Goal: Task Accomplishment & Management: Manage account settings

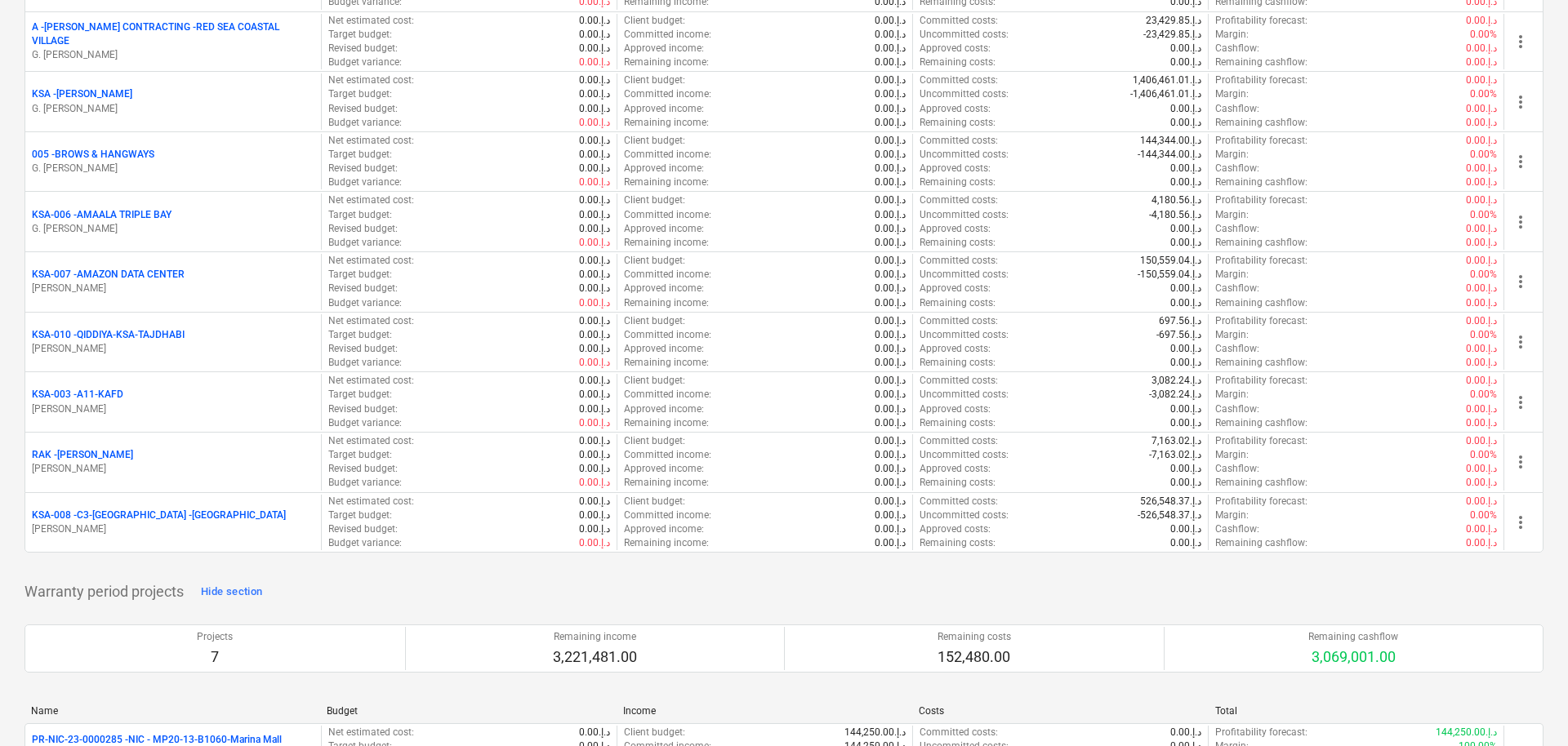
scroll to position [1749, 0]
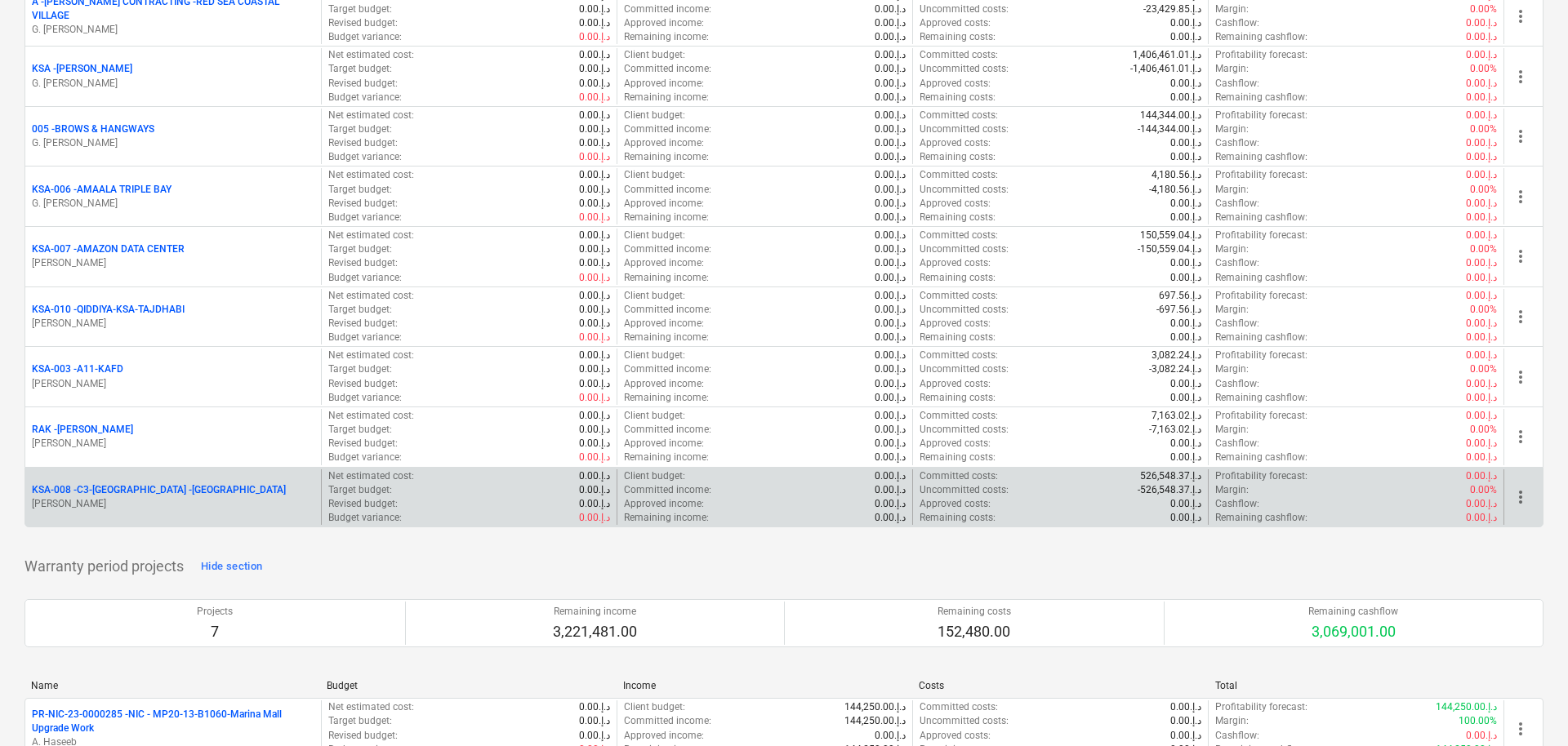
click at [110, 489] on p "KSA-008 - C3-[GEOGRAPHIC_DATA] -[GEOGRAPHIC_DATA]" at bounding box center [159, 491] width 254 height 14
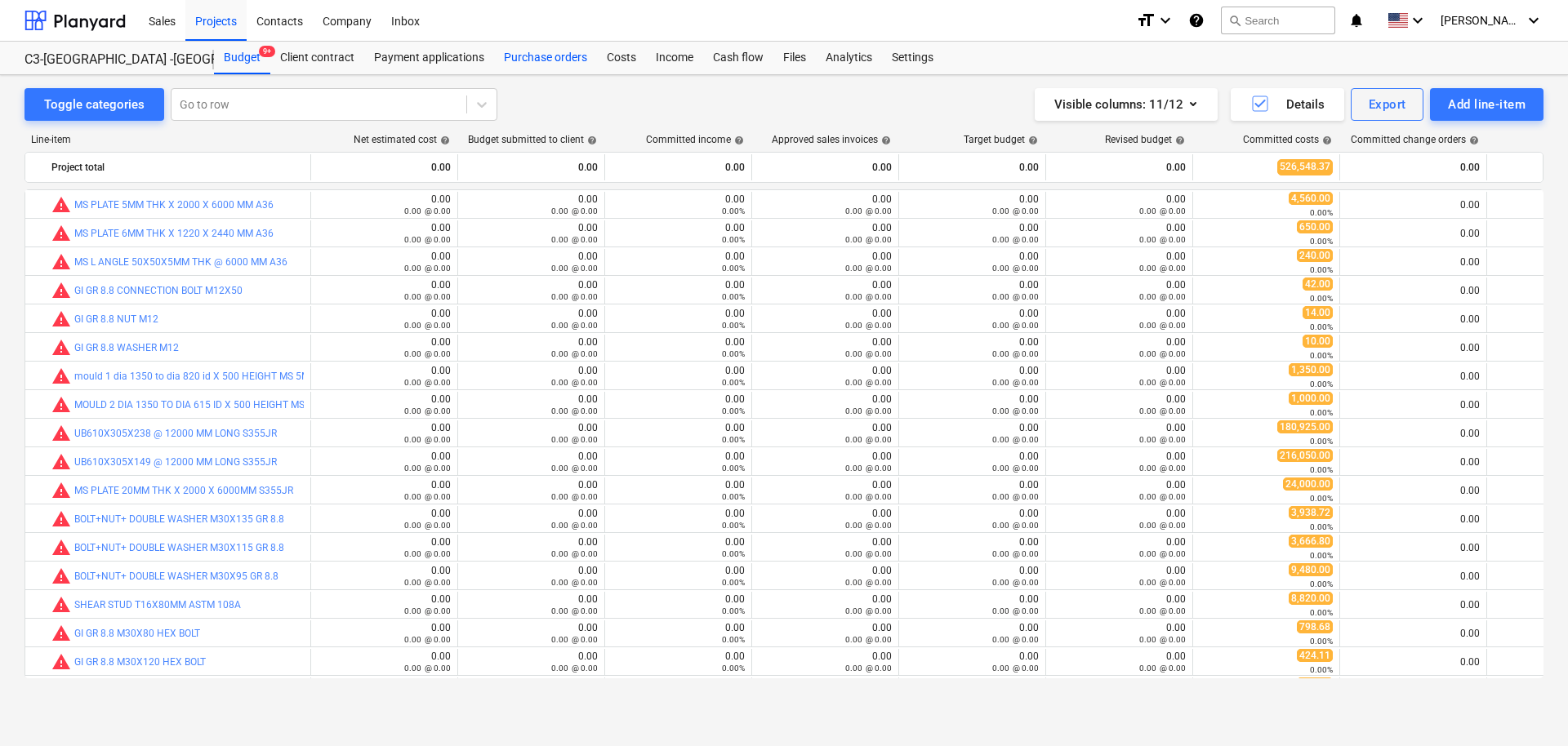
click at [562, 54] on div "Purchase orders" at bounding box center [545, 58] width 103 height 33
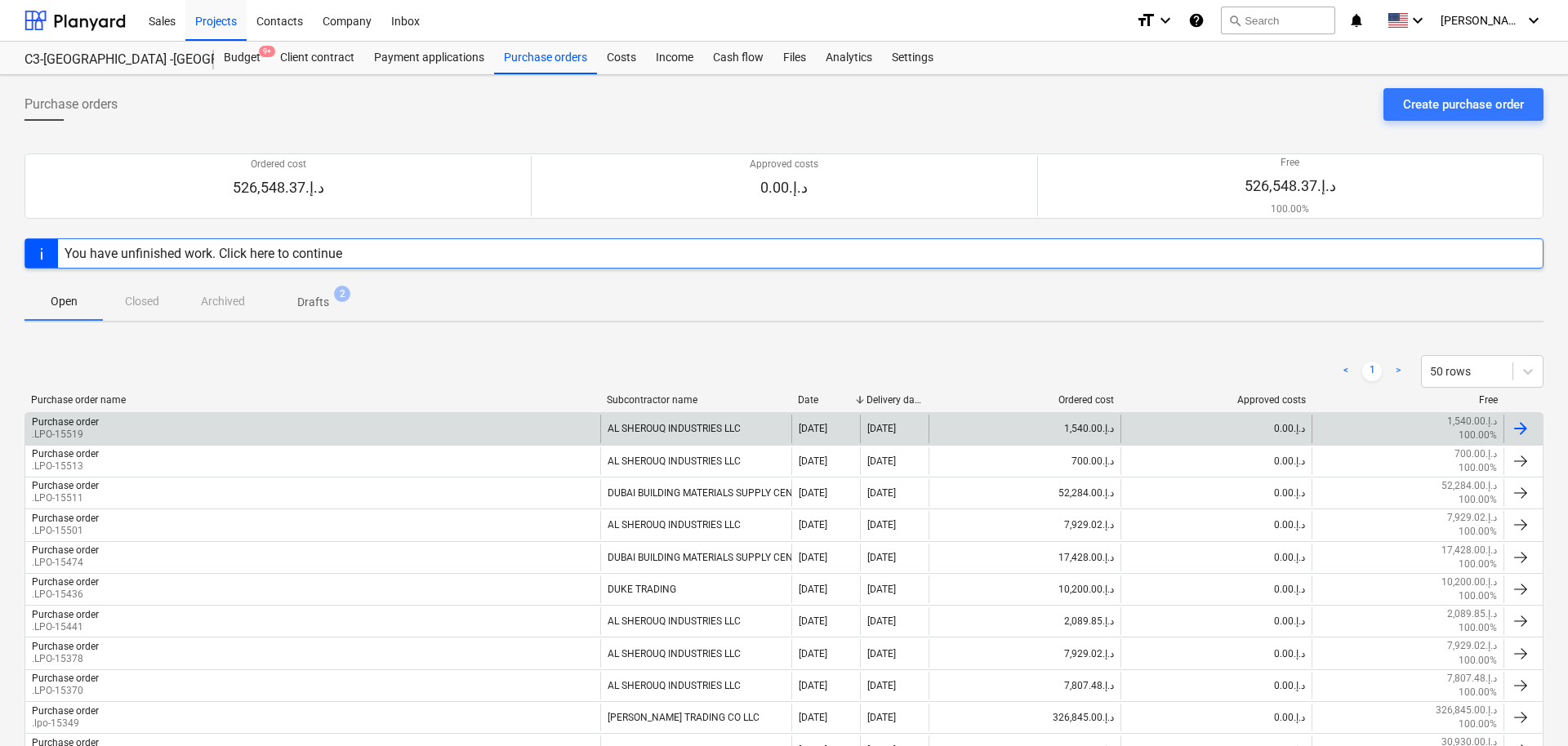
click at [544, 426] on div "Purchase order .LPO-15519" at bounding box center [312, 428] width 575 height 28
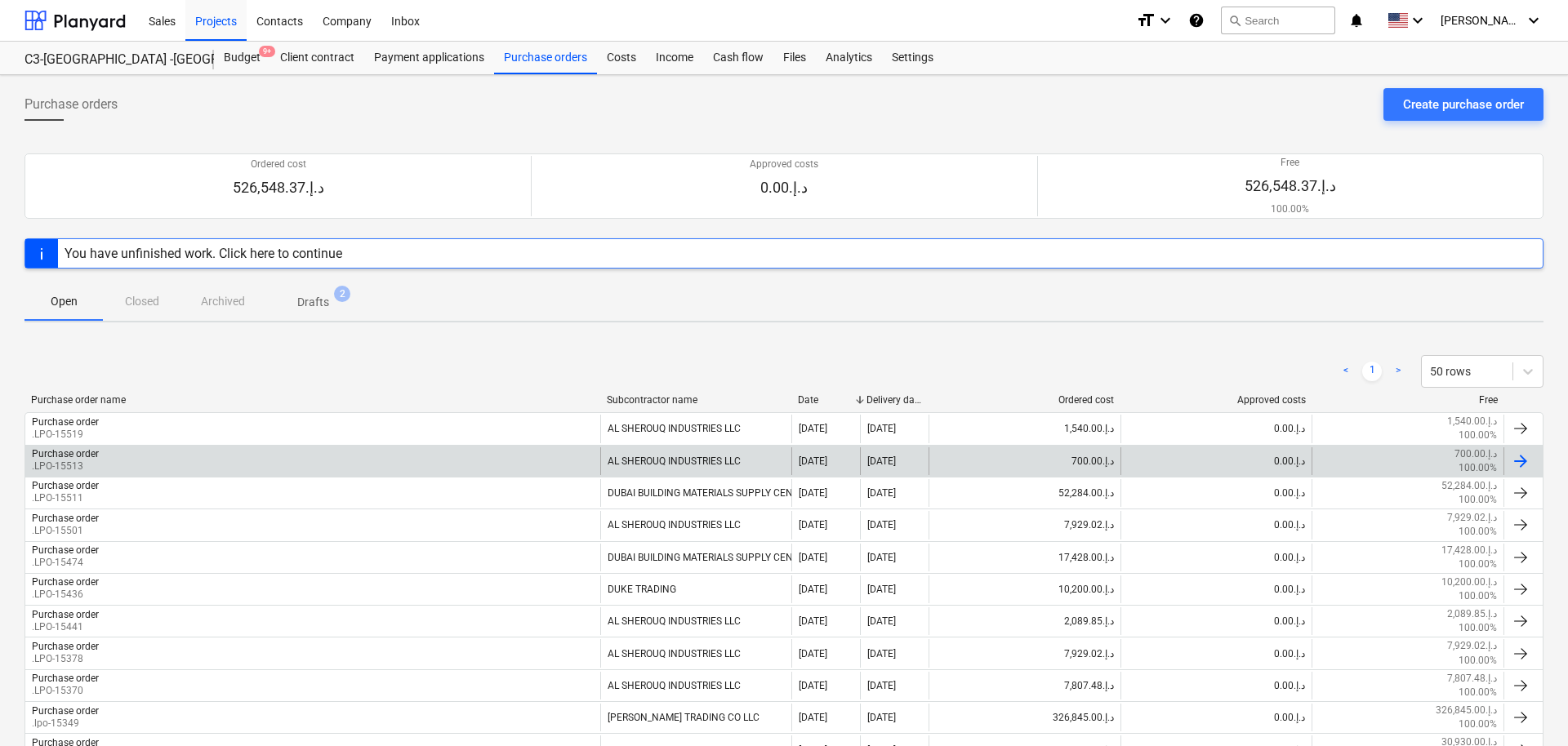
click at [397, 455] on div "Purchase order .LPO-15513" at bounding box center [312, 460] width 575 height 28
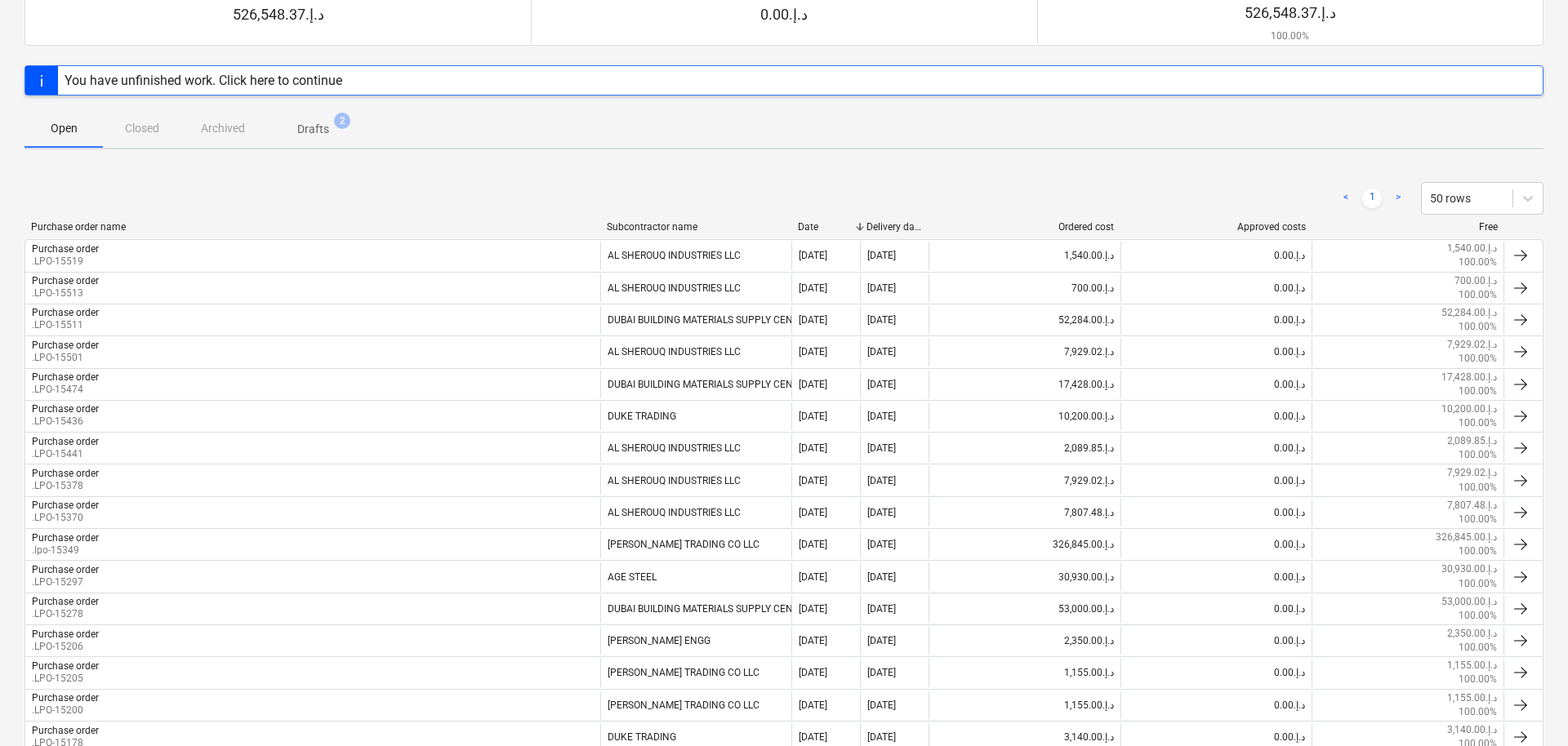
scroll to position [250, 0]
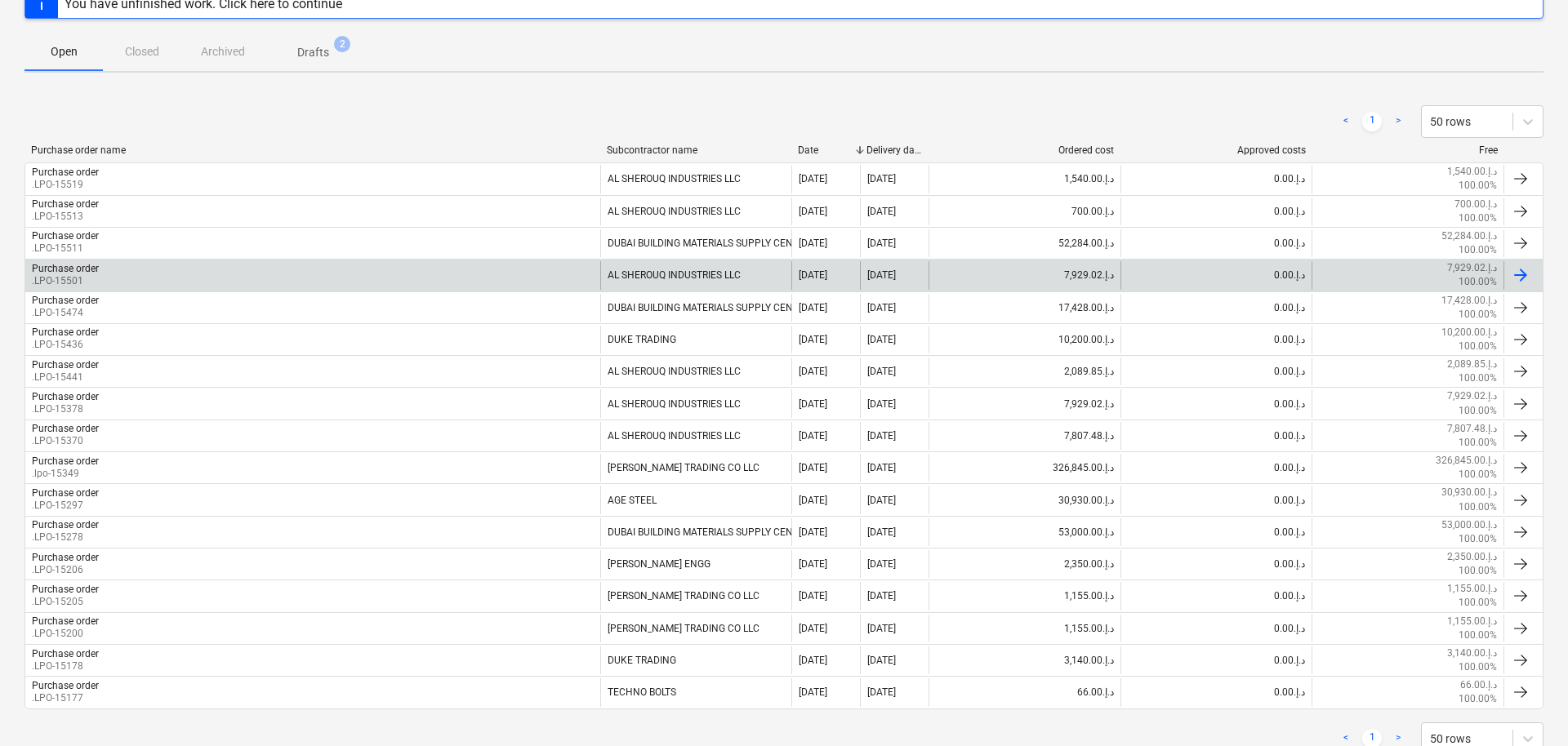
click at [364, 288] on div "Purchase order .LPO-15501" at bounding box center [312, 275] width 575 height 28
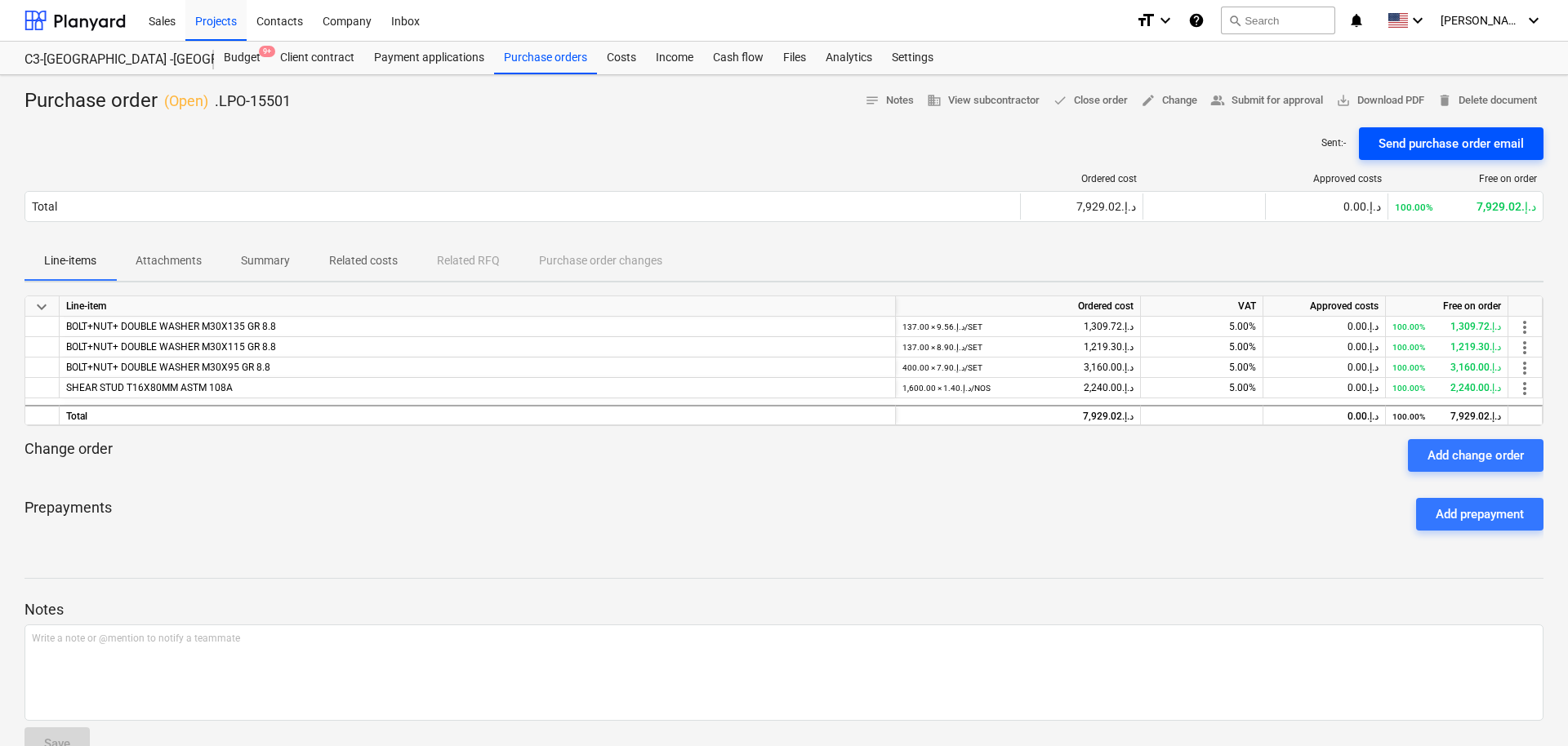
click at [1403, 140] on div "Send purchase order email" at bounding box center [1451, 144] width 145 height 21
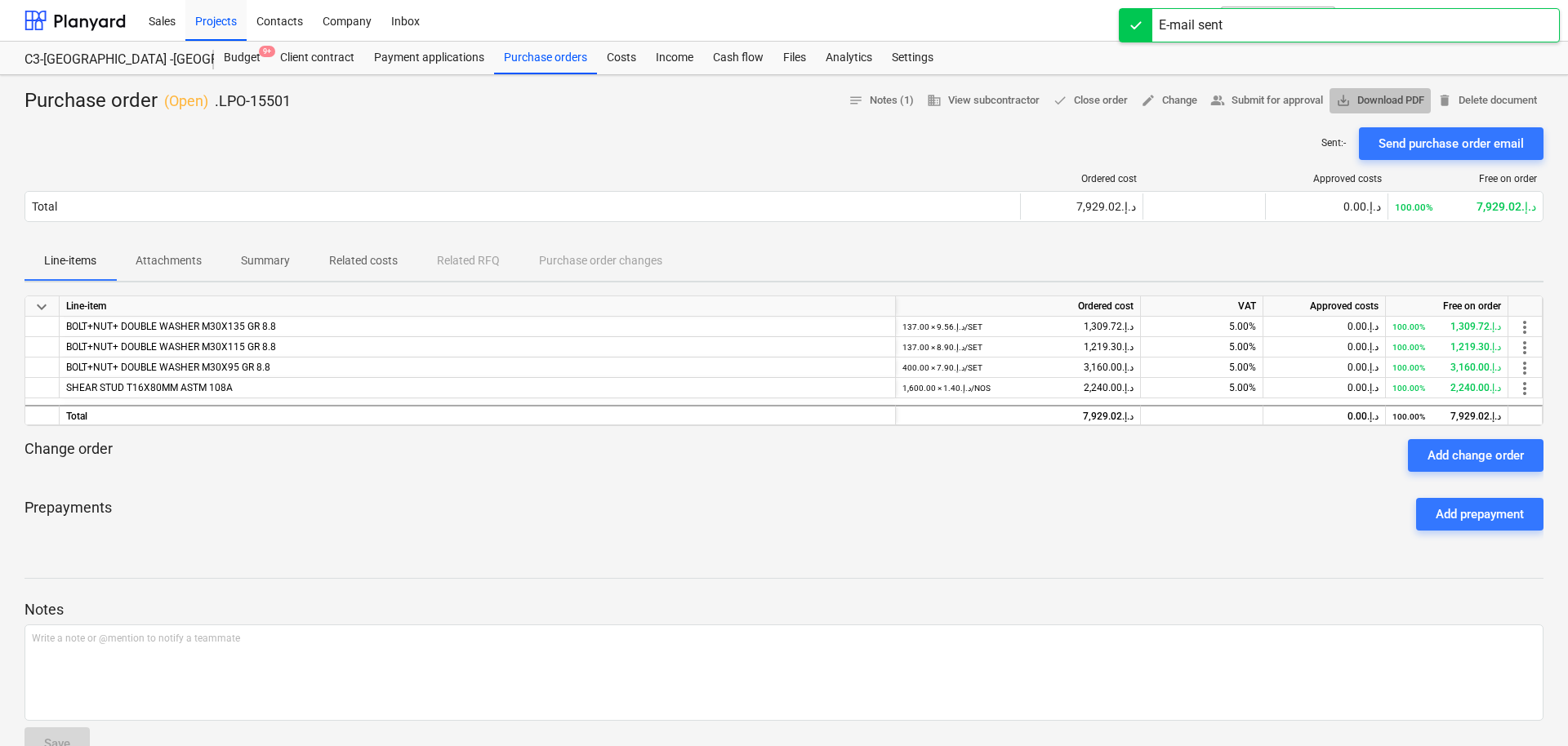
click at [1346, 104] on span "save_alt" at bounding box center [1343, 100] width 14 height 14
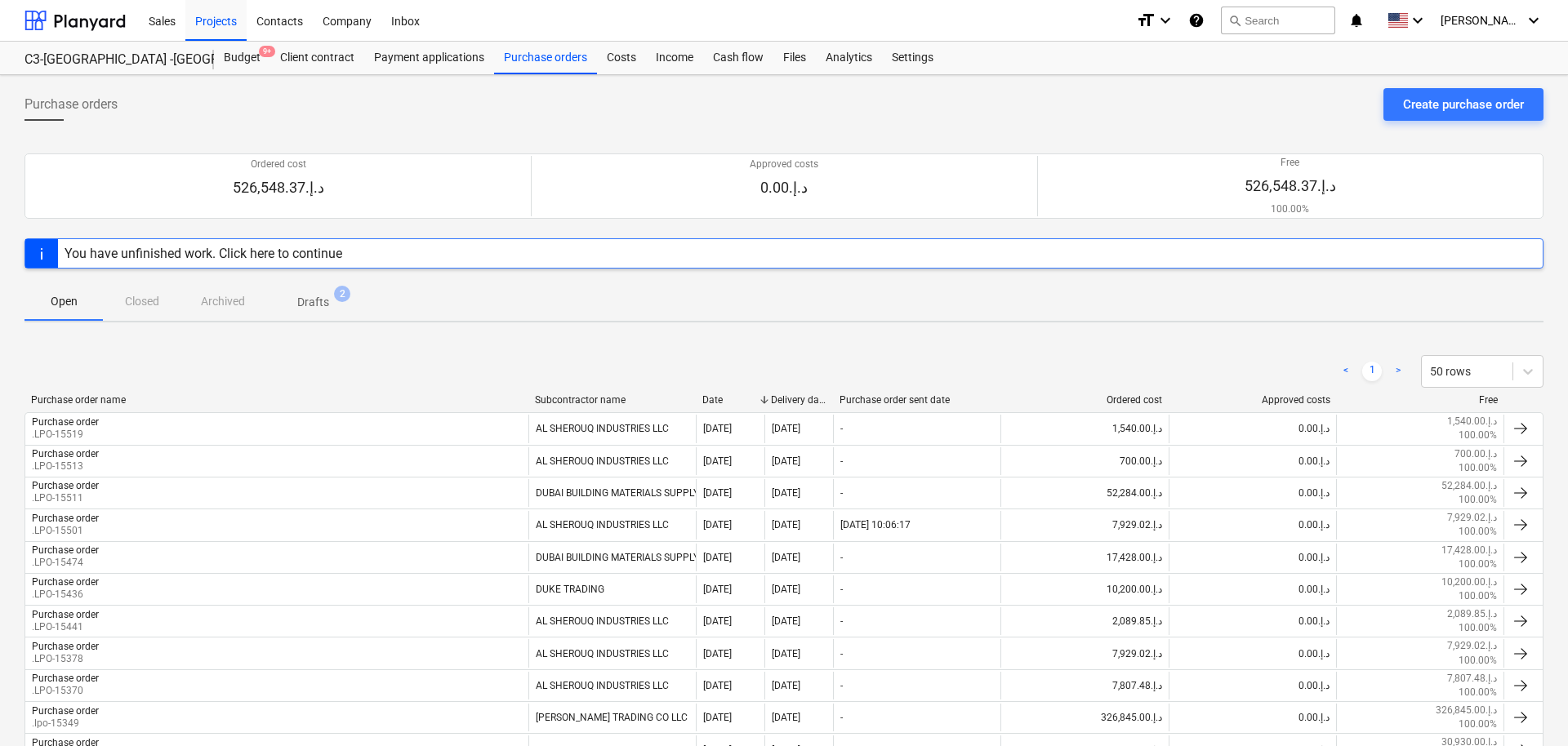
click at [495, 249] on div "You have unfinished work. Click here to continue" at bounding box center [784, 253] width 1519 height 30
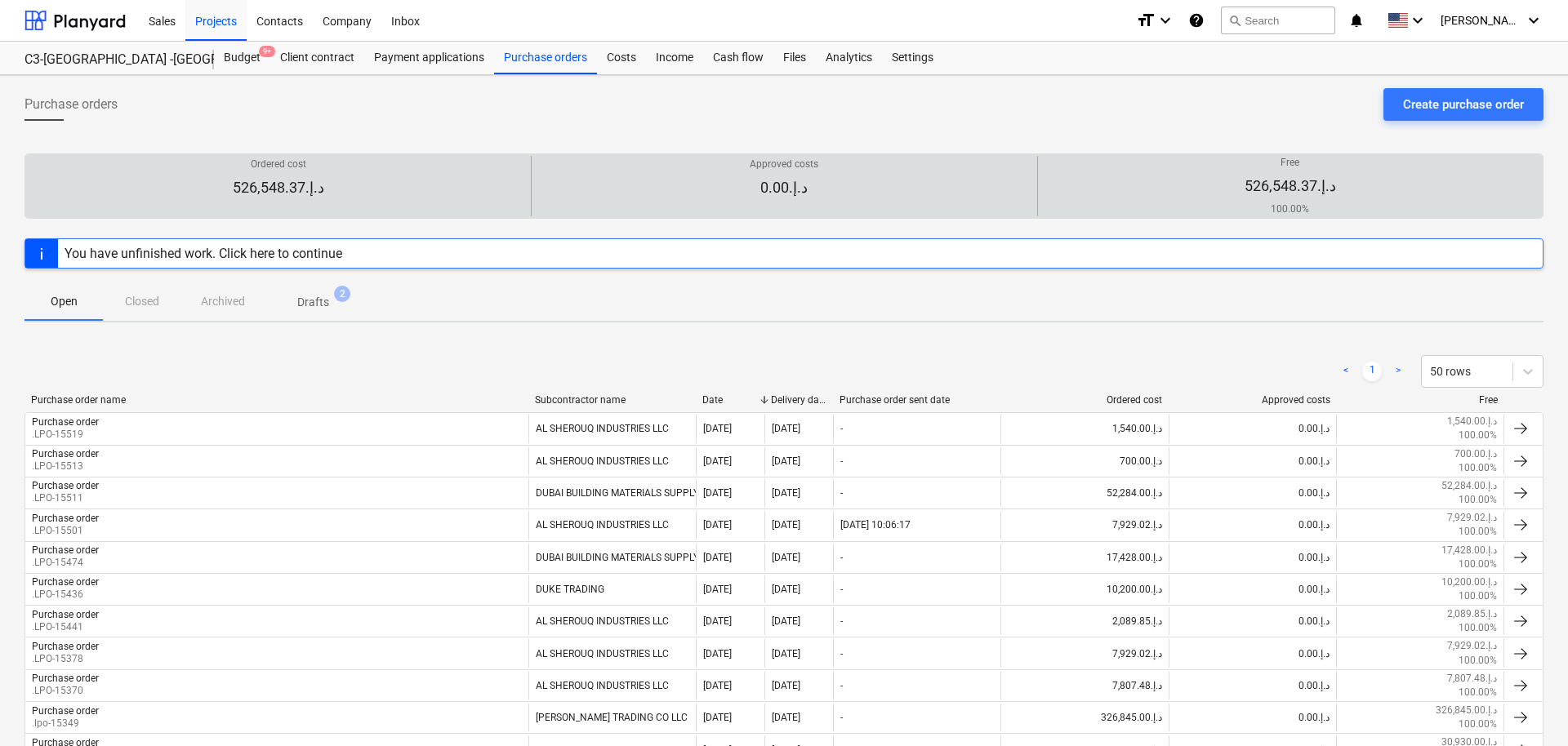
click at [573, 185] on div "Approved costs 0.00د.إ.‏" at bounding box center [784, 186] width 492 height 58
